Goal: Task Accomplishment & Management: Use online tool/utility

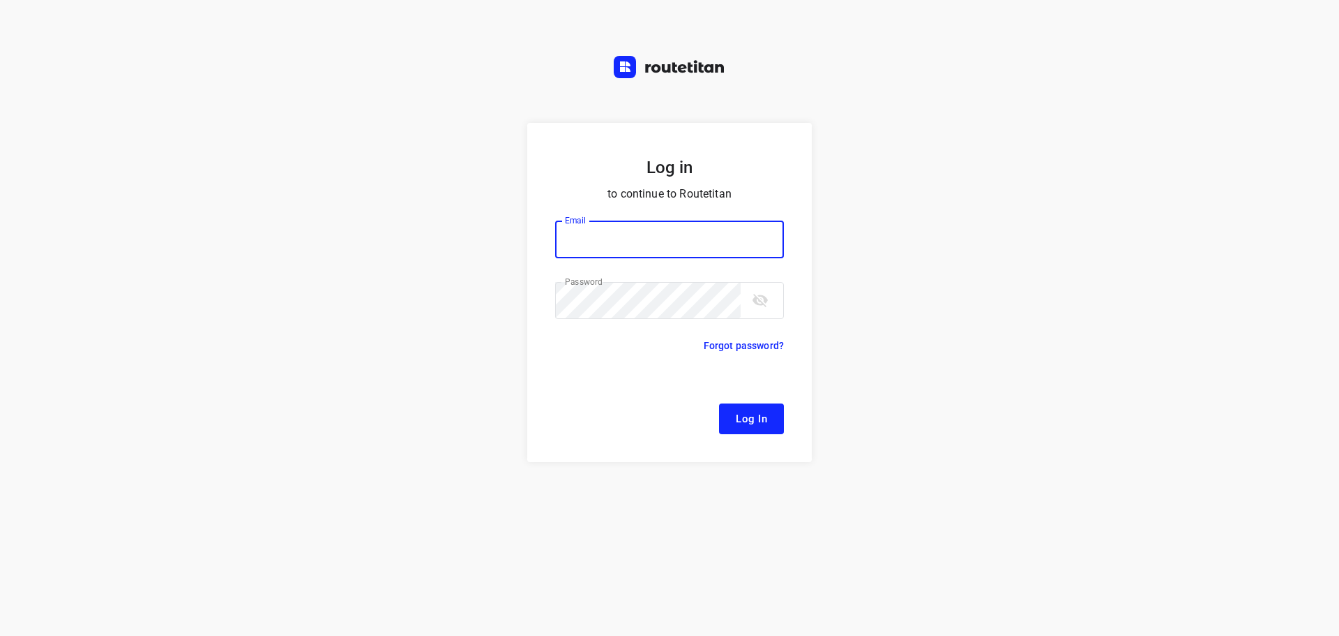
type input "[EMAIL_ADDRESS][DOMAIN_NAME]"
click at [760, 433] on button "Log In" at bounding box center [751, 418] width 65 height 31
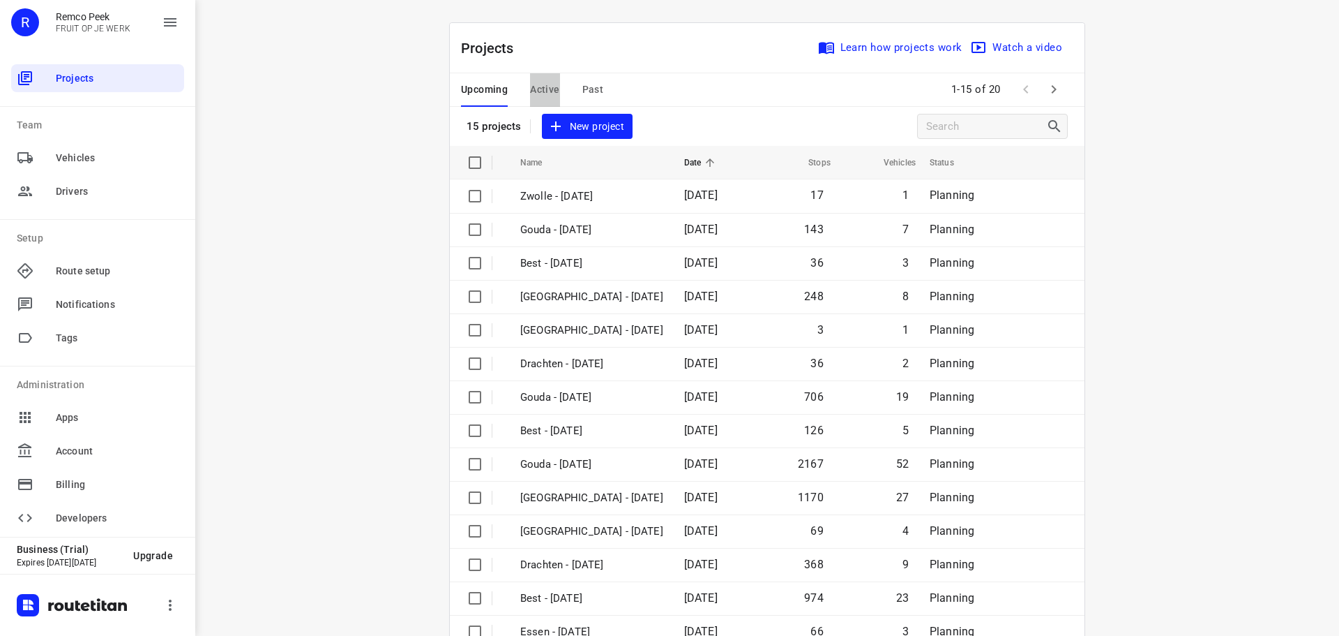
click at [540, 92] on span "Active" at bounding box center [544, 89] width 29 height 17
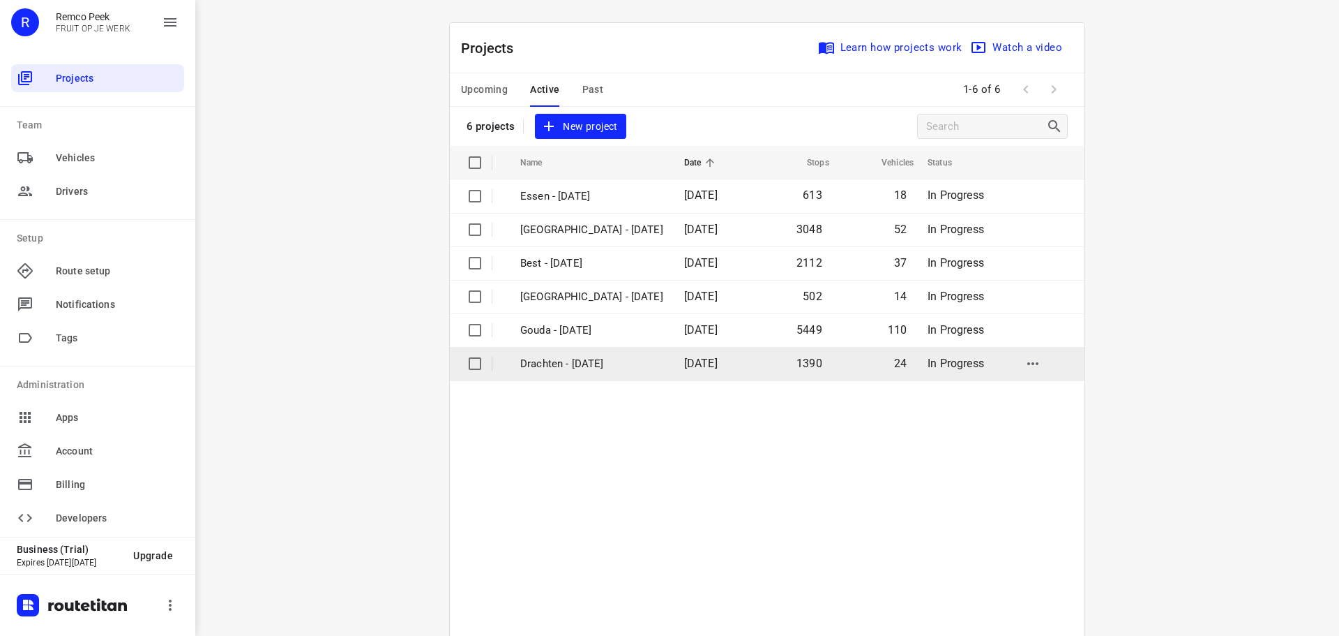
click at [557, 361] on p "Drachten - [DATE]" at bounding box center [591, 364] width 143 height 16
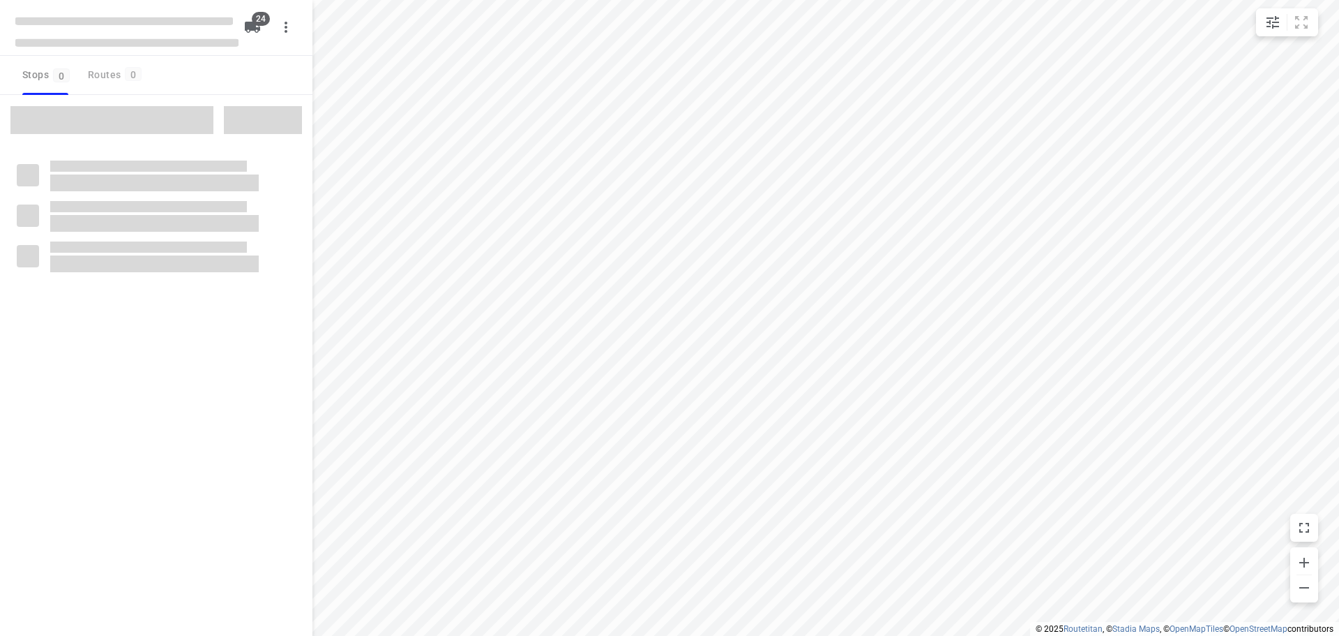
checkbox input "true"
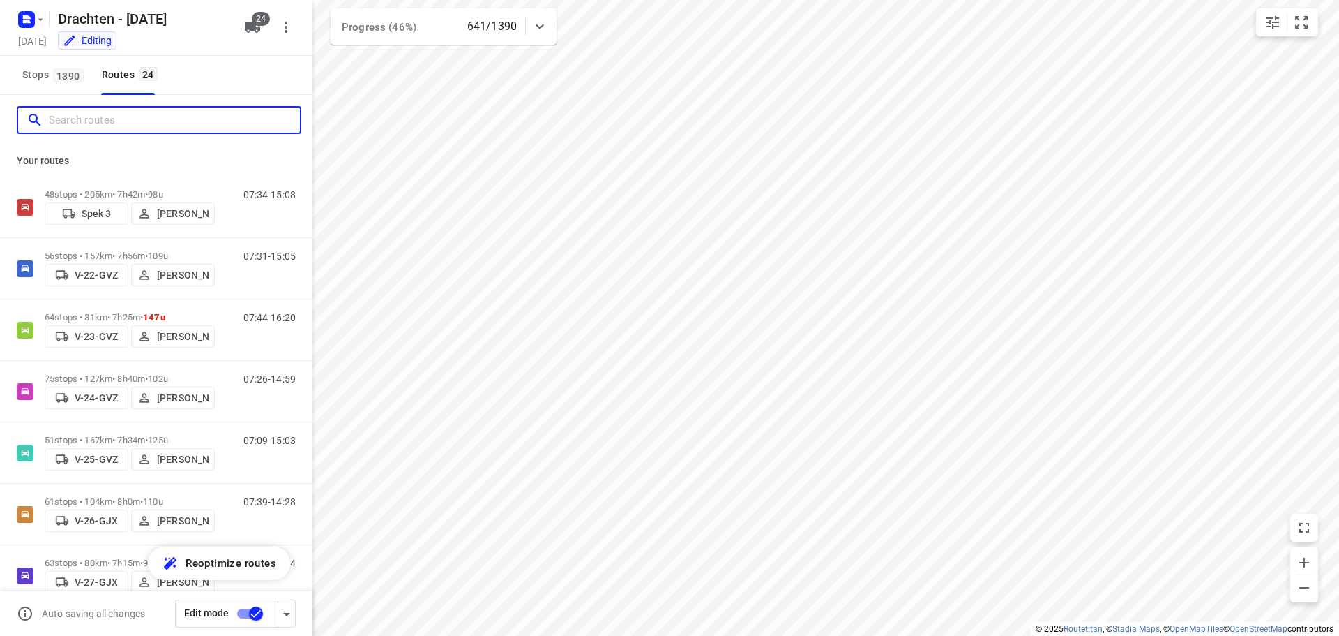
drag, startPoint x: 110, startPoint y: 125, endPoint x: 124, endPoint y: 120, distance: 14.8
click at [112, 124] on input "Search routes" at bounding box center [174, 121] width 251 height 22
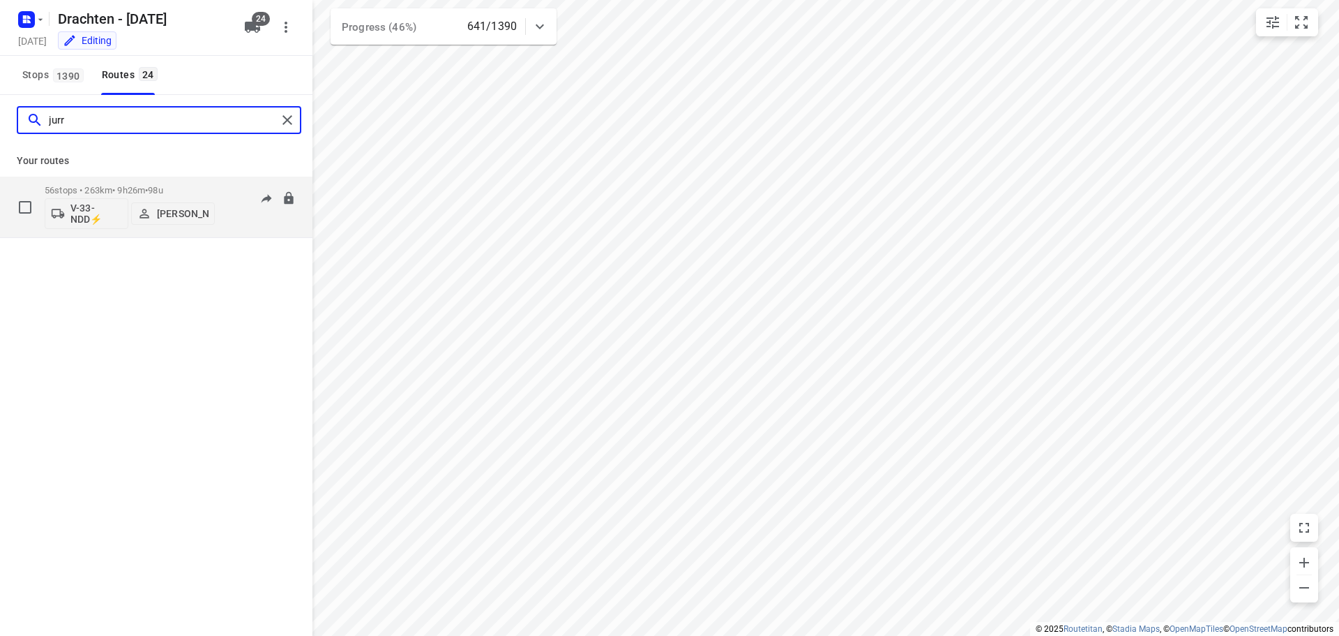
type input "jurr"
click at [235, 209] on div "06:25-16:24" at bounding box center [261, 210] width 70 height 51
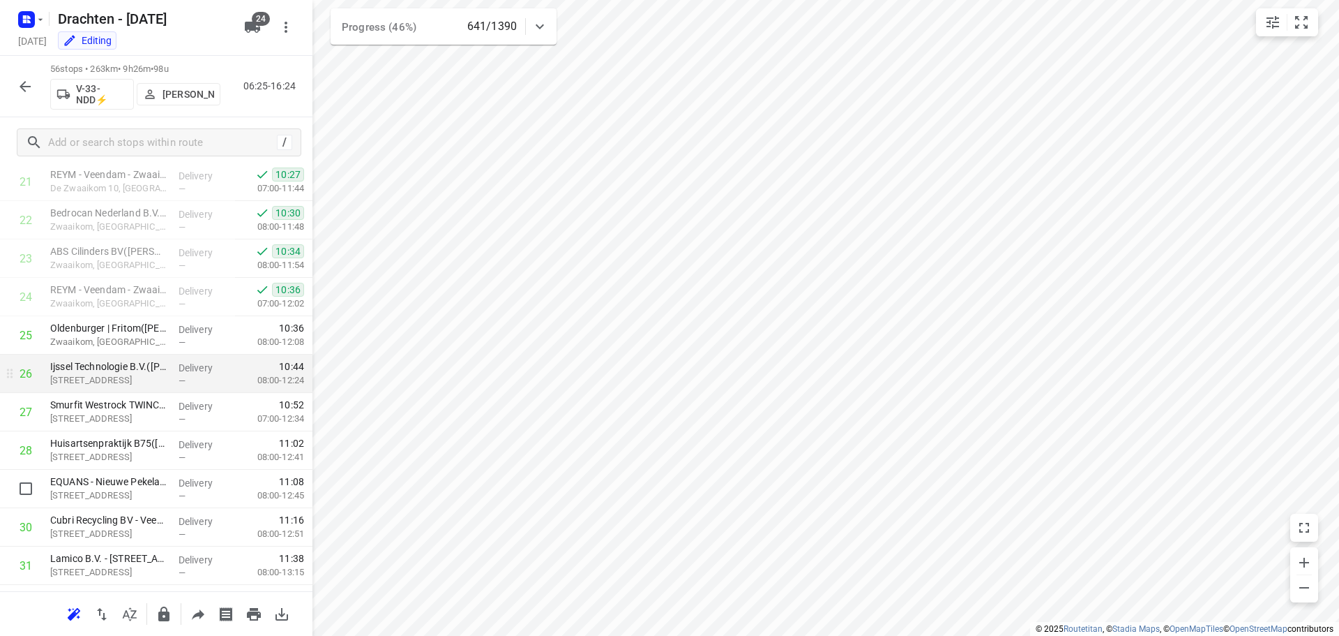
scroll to position [837, 0]
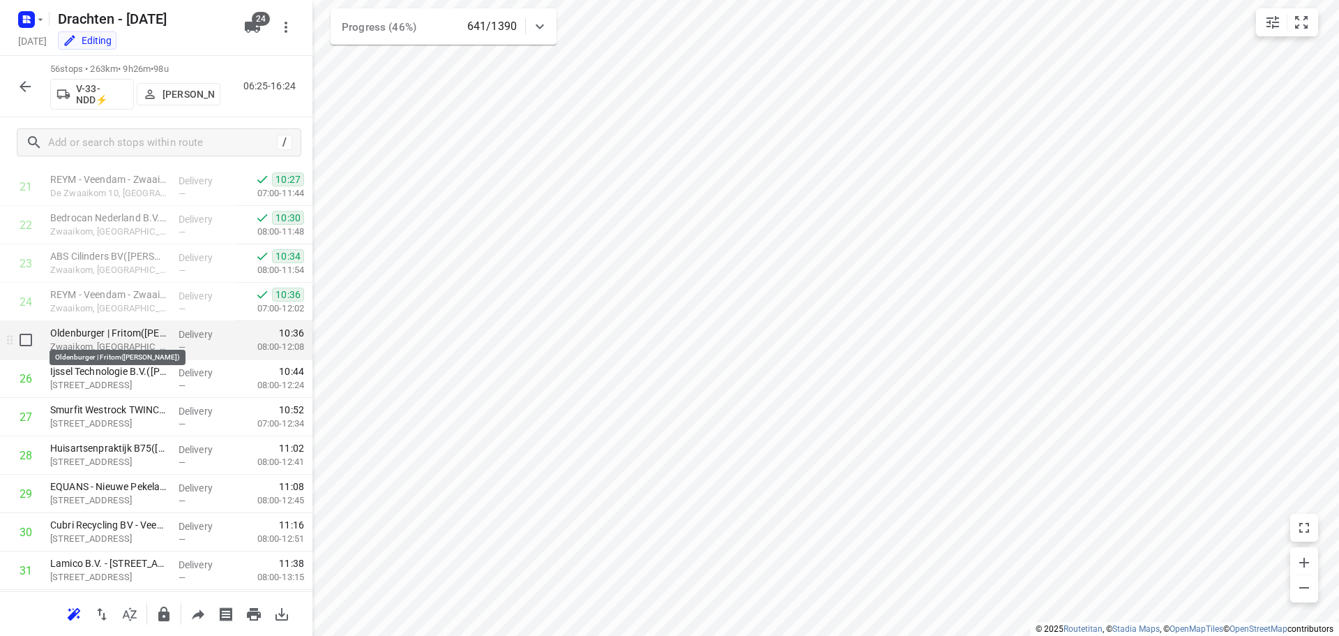
click at [107, 335] on p "Oldenburger | Fritom([PERSON_NAME])" at bounding box center [108, 333] width 117 height 14
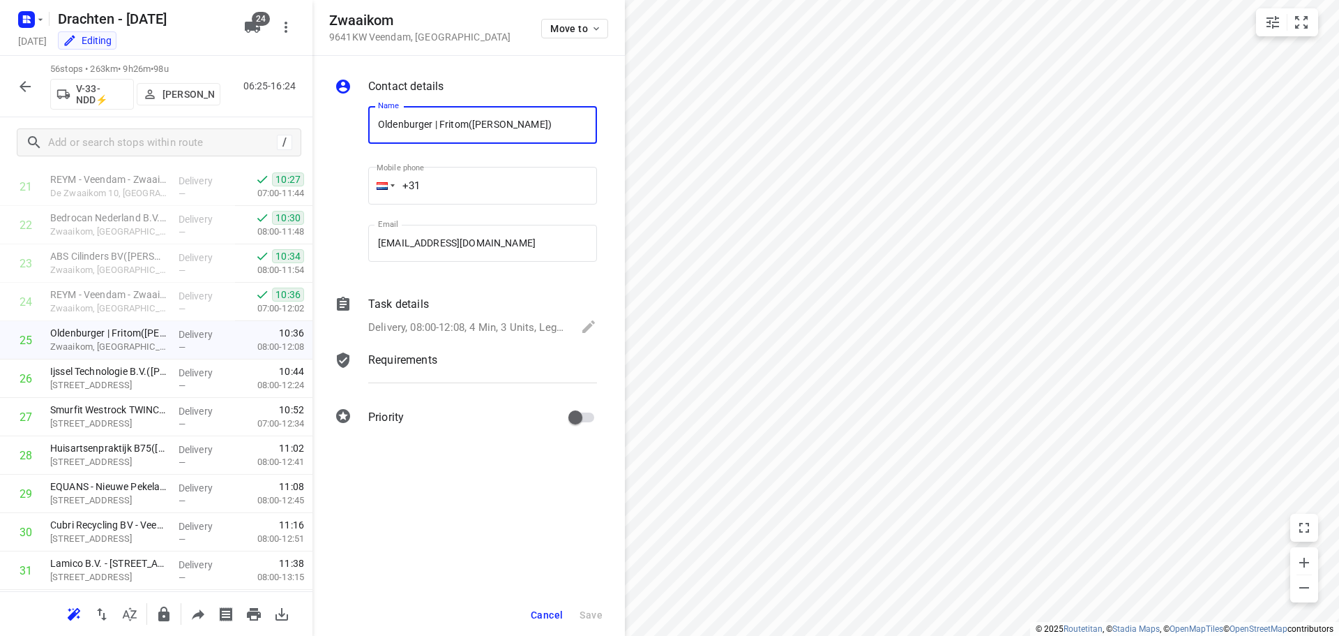
click at [550, 300] on div "Task details" at bounding box center [482, 304] width 229 height 17
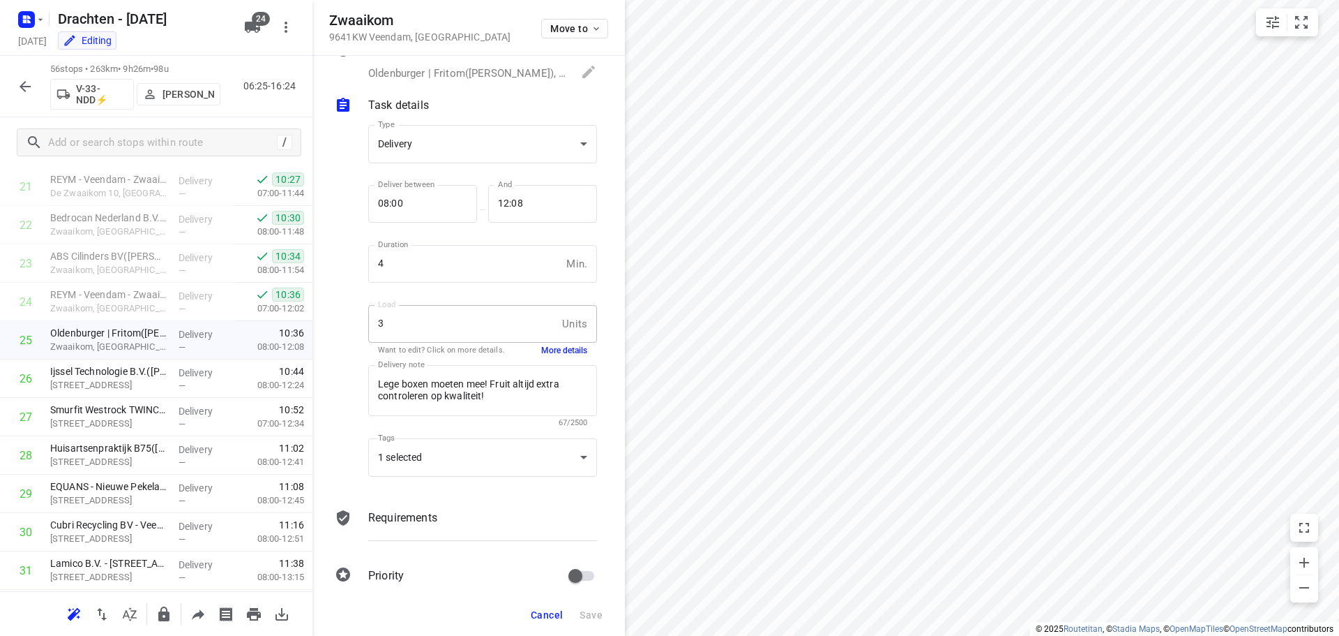
scroll to position [54, 0]
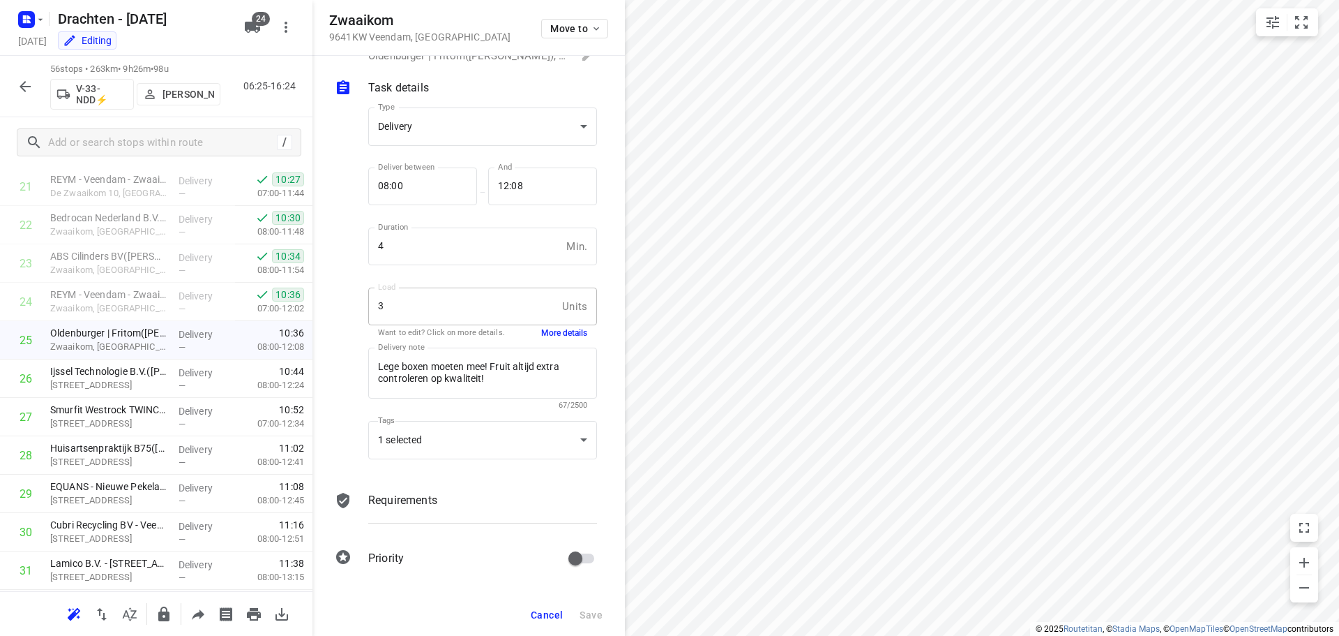
click at [560, 333] on button "More details" at bounding box center [564, 333] width 46 height 12
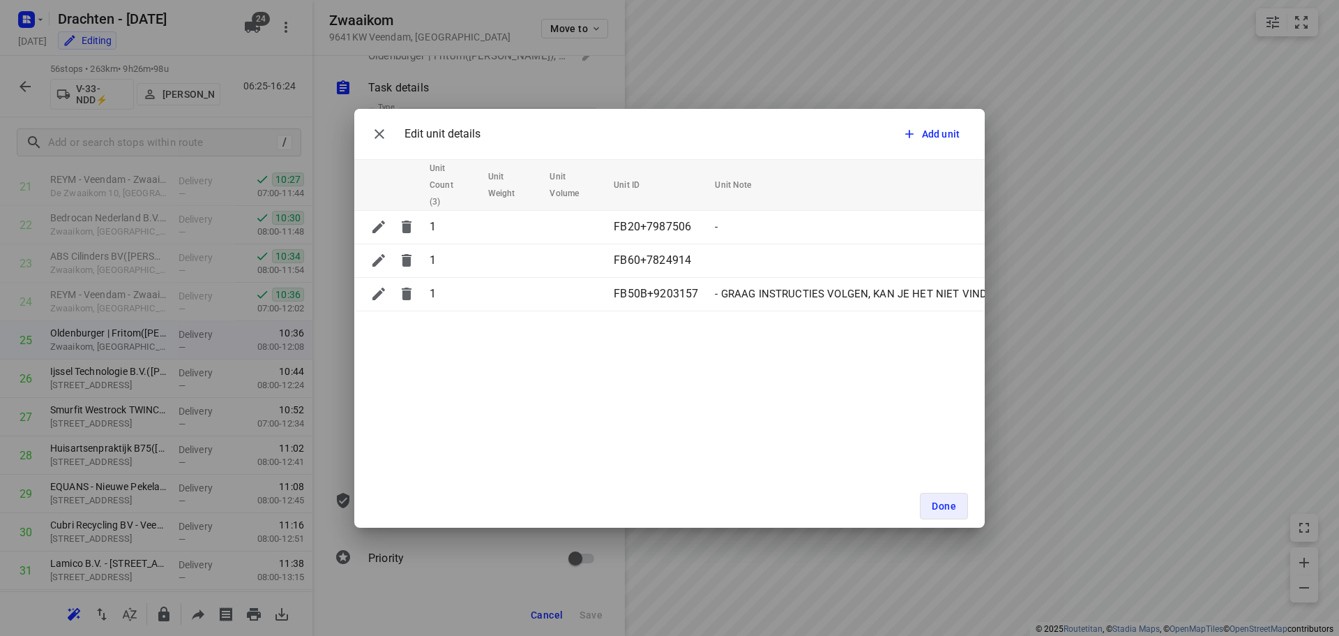
drag, startPoint x: 888, startPoint y: 321, endPoint x: 861, endPoint y: 320, distance: 27.2
click at [862, 320] on div "Edit unit details Add unit Unit Count (3) Unit Weight Unit Volume Unit ID Unit …" at bounding box center [669, 318] width 631 height 419
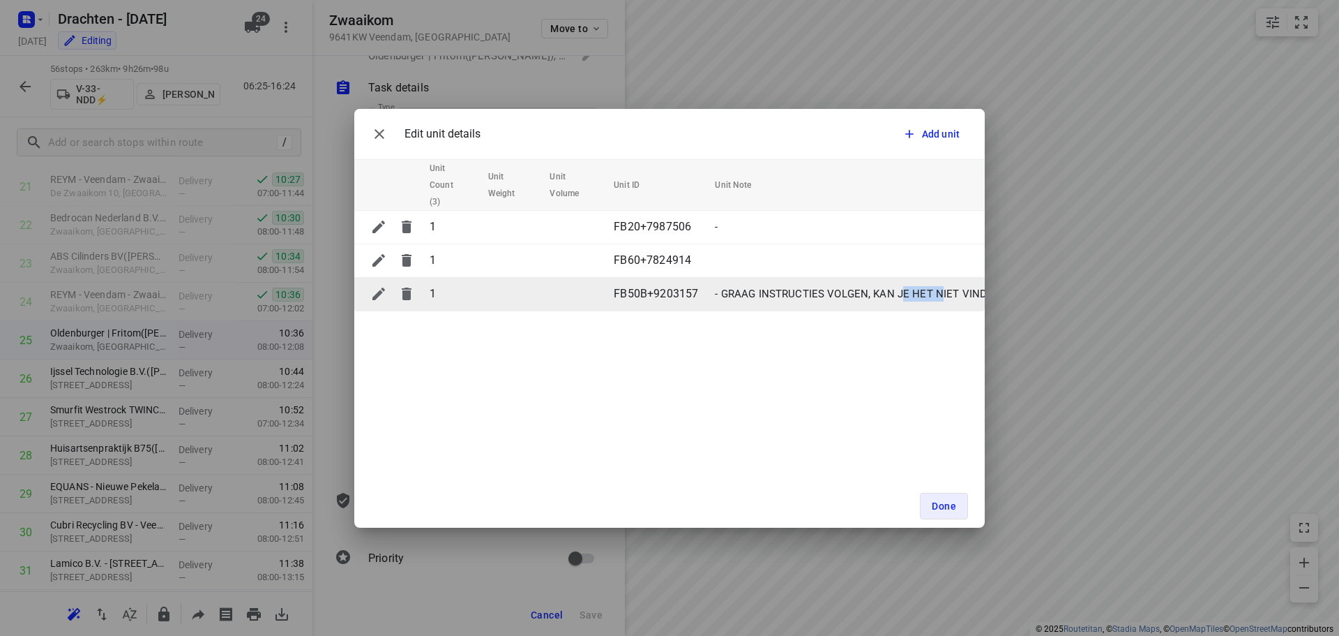
drag, startPoint x: 937, startPoint y: 295, endPoint x: 901, endPoint y: 301, distance: 36.7
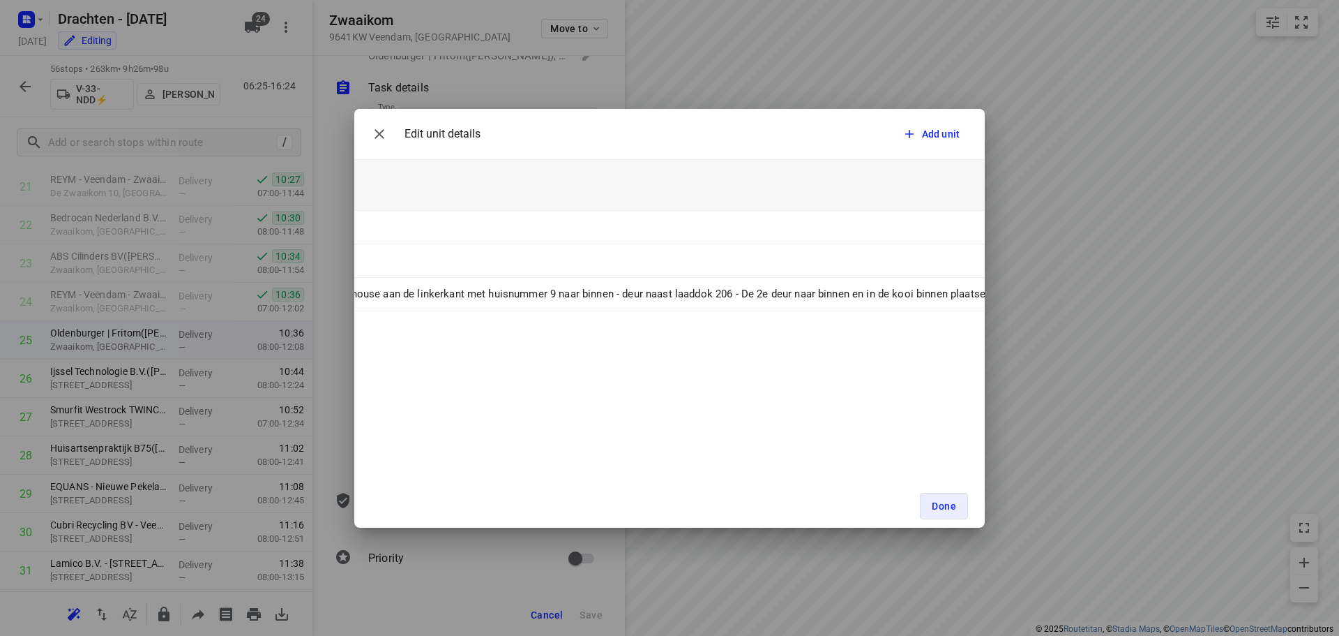
scroll to position [0, 4030]
click at [384, 134] on icon "button" at bounding box center [379, 134] width 17 height 17
